Goal: Task Accomplishment & Management: Use online tool/utility

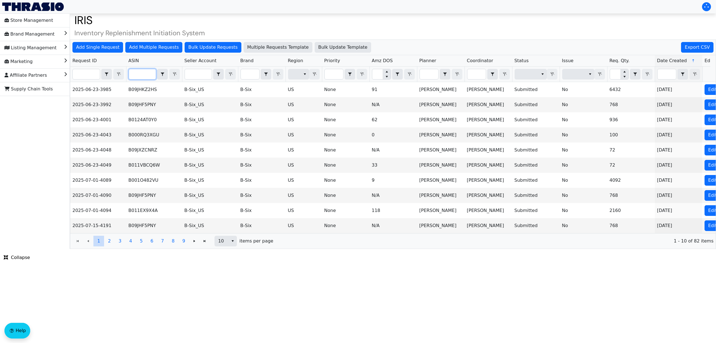
click at [147, 75] on input "Filter" at bounding box center [142, 74] width 27 height 10
paste input "B09JHKZ2HS"
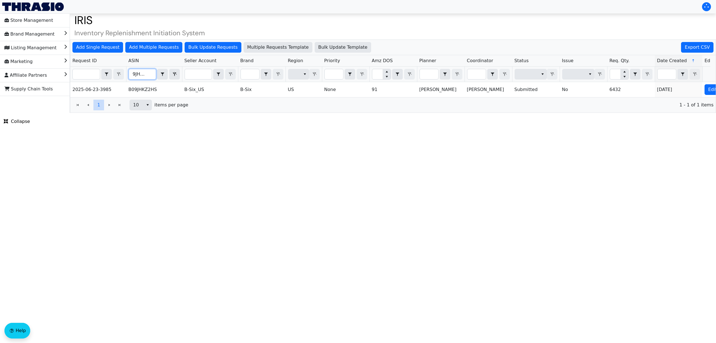
type input "B09JHKZ2HS"
drag, startPoint x: 84, startPoint y: 91, endPoint x: 383, endPoint y: 224, distance: 327.0
click at [397, 113] on html "Store Management Brand Management Listing Management Marketing Affiliate Partne…" at bounding box center [358, 56] width 716 height 113
drag, startPoint x: 107, startPoint y: 91, endPoint x: 70, endPoint y: 92, distance: 37.8
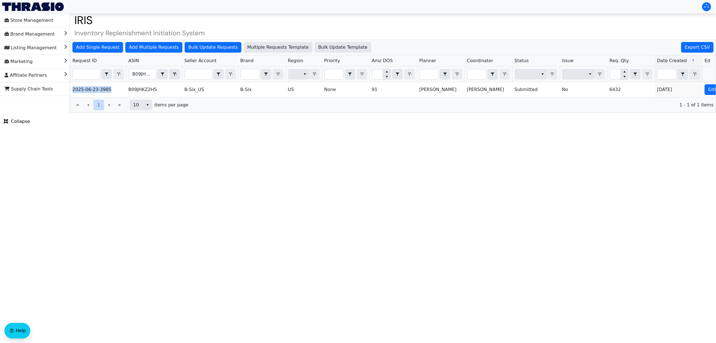
click at [70, 92] on div "Add Single Request Add Multiple Requests Bulk Update Requests Multiple Requests…" at bounding box center [393, 75] width 646 height 73
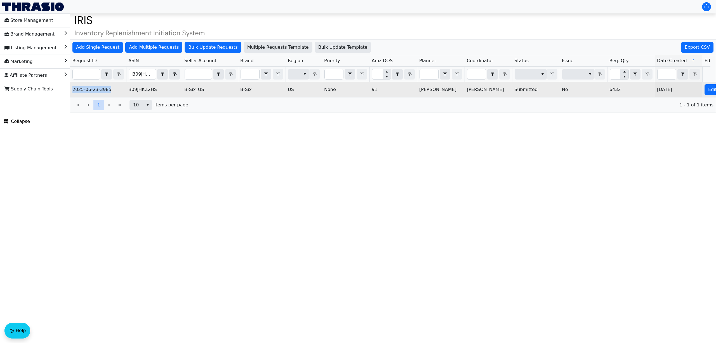
copy table "2025-06-23-3985"
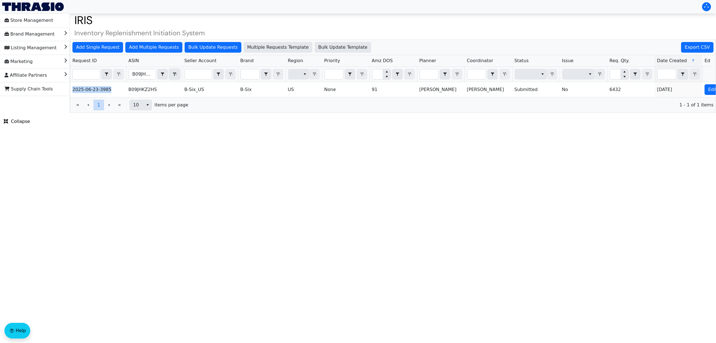
click at [173, 72] on span "Filter" at bounding box center [174, 74] width 7 height 7
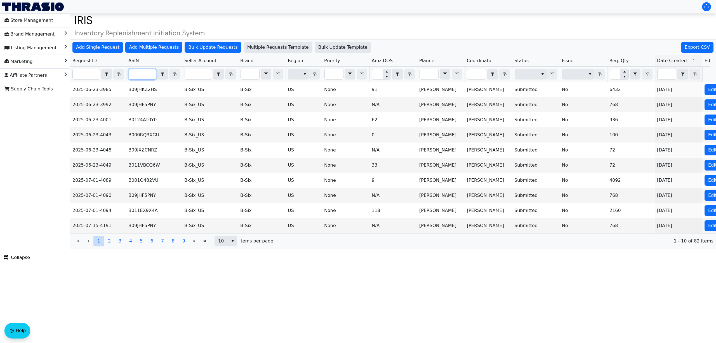
click at [146, 76] on input "Filter" at bounding box center [142, 74] width 27 height 10
paste input "B09JHJ8QBM"
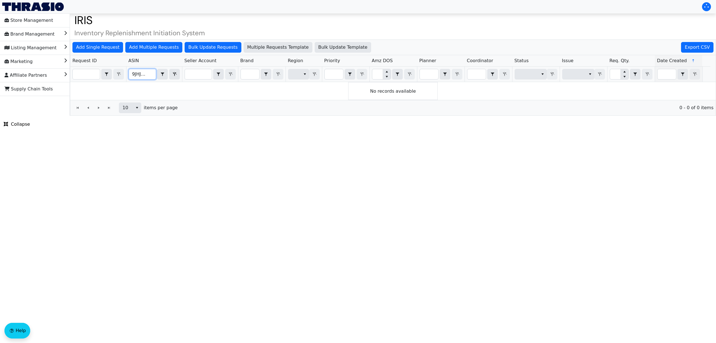
type input "B09JHJ8QBM"
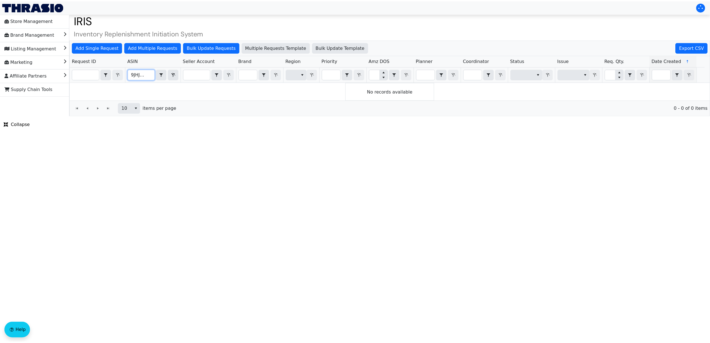
scroll to position [0, 0]
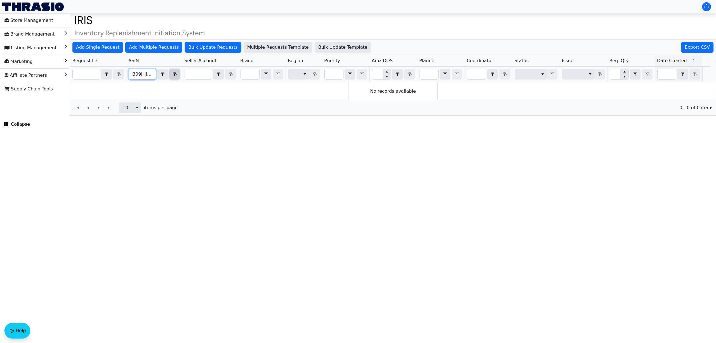
click at [171, 75] on icon "Filter" at bounding box center [174, 74] width 7 height 4
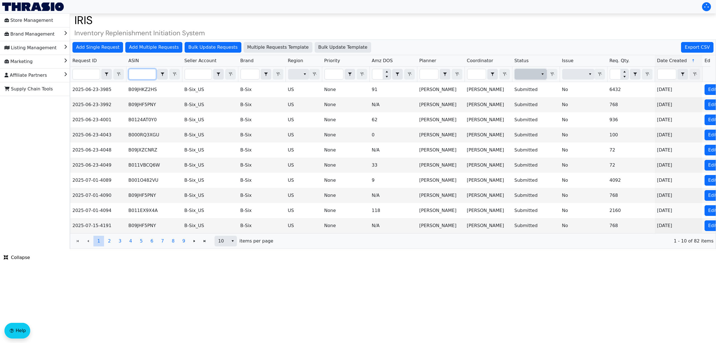
click at [532, 77] on span "Filter" at bounding box center [526, 74] width 16 height 7
click at [529, 85] on span "Submitted" at bounding box center [531, 84] width 23 height 7
click at [211, 76] on input "Filter" at bounding box center [198, 74] width 27 height 10
click at [220, 76] on icon "select" at bounding box center [218, 74] width 7 height 4
click at [202, 75] on input "Filter" at bounding box center [198, 74] width 27 height 10
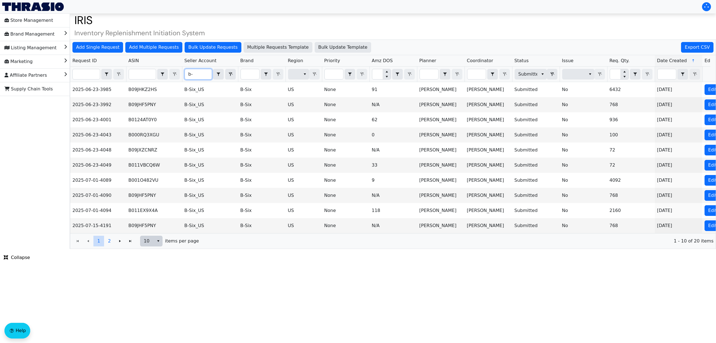
type input "b-"
click at [145, 244] on span "10" at bounding box center [147, 240] width 7 height 7
click at [149, 276] on span "20" at bounding box center [149, 277] width 6 height 7
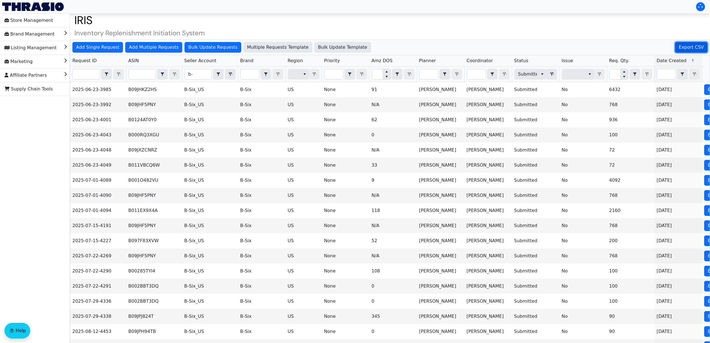
click at [695, 46] on span "Export CSV" at bounding box center [691, 47] width 25 height 7
